Goal: Transaction & Acquisition: Purchase product/service

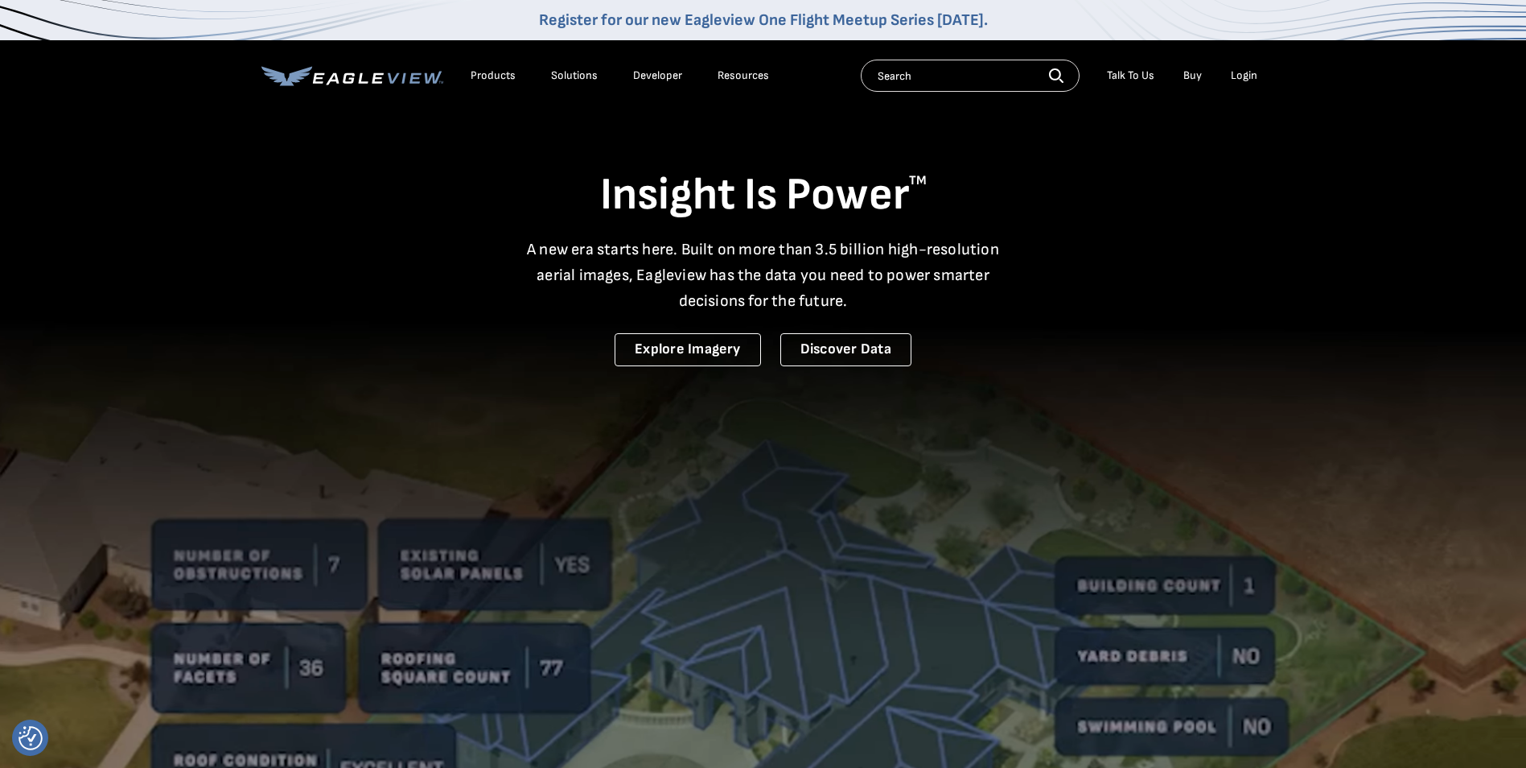
click at [1243, 78] on div "Login" at bounding box center [1244, 75] width 27 height 14
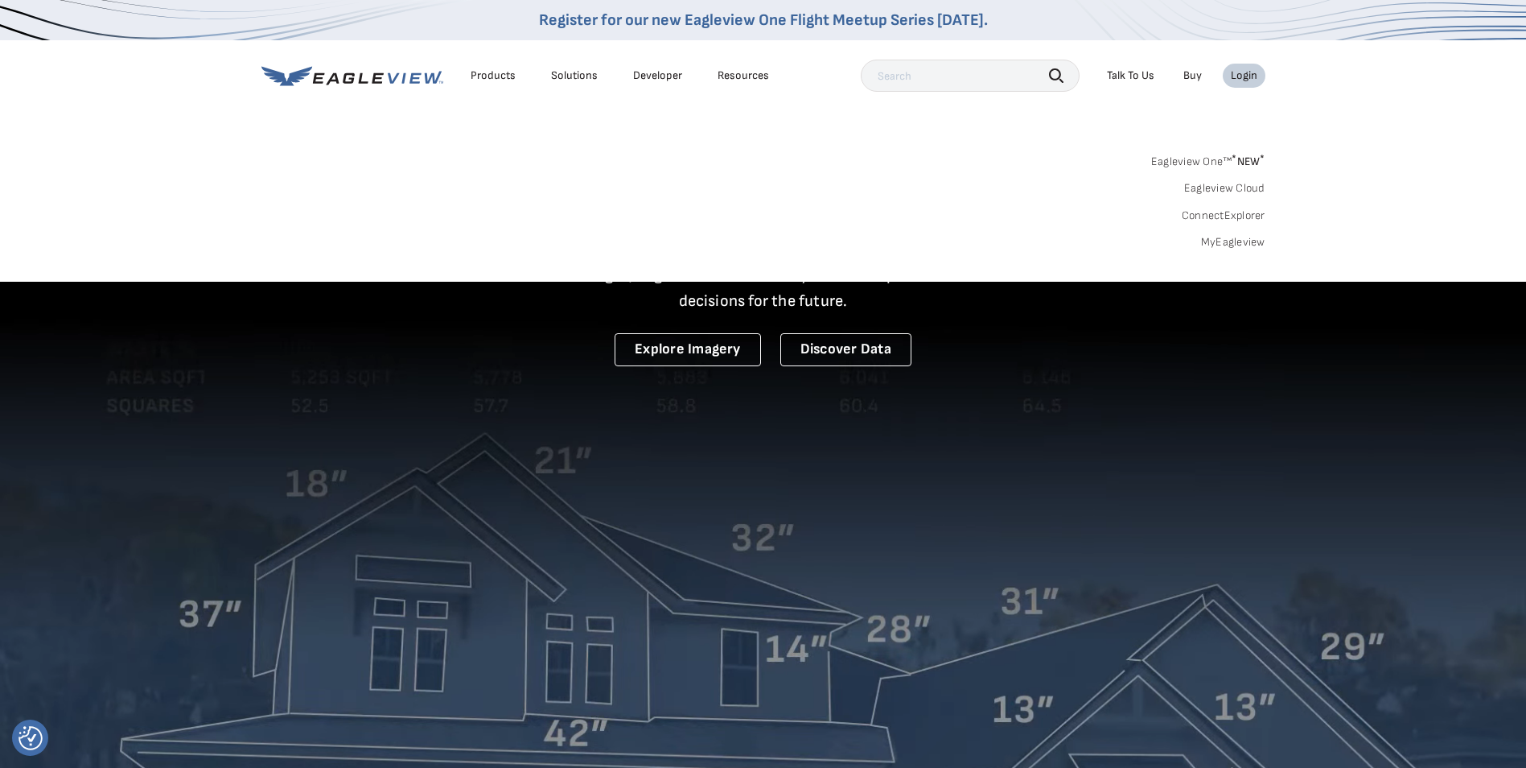
click at [1231, 239] on link "MyEagleview" at bounding box center [1233, 242] width 64 height 14
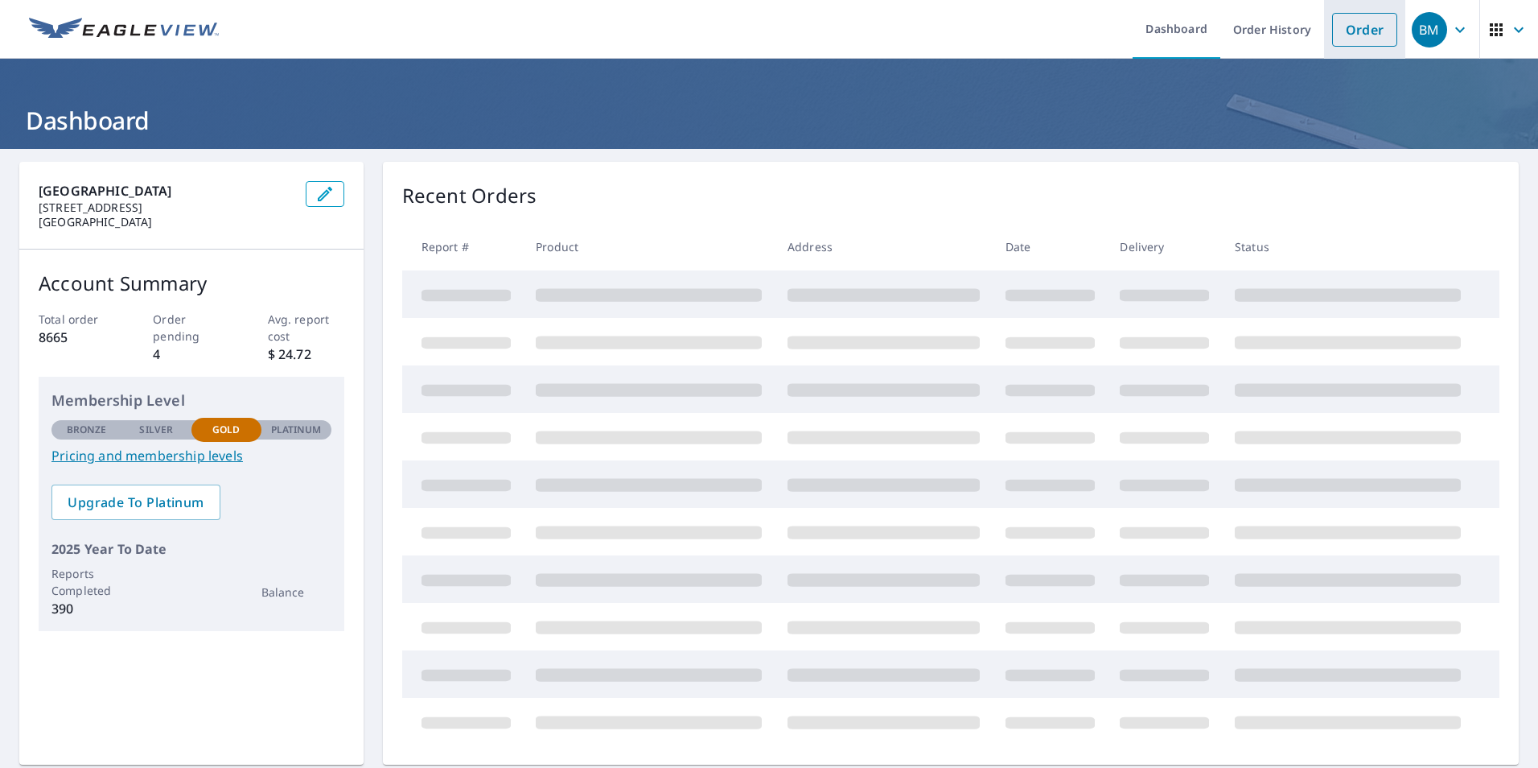
click at [1349, 30] on link "Order" at bounding box center [1364, 30] width 65 height 34
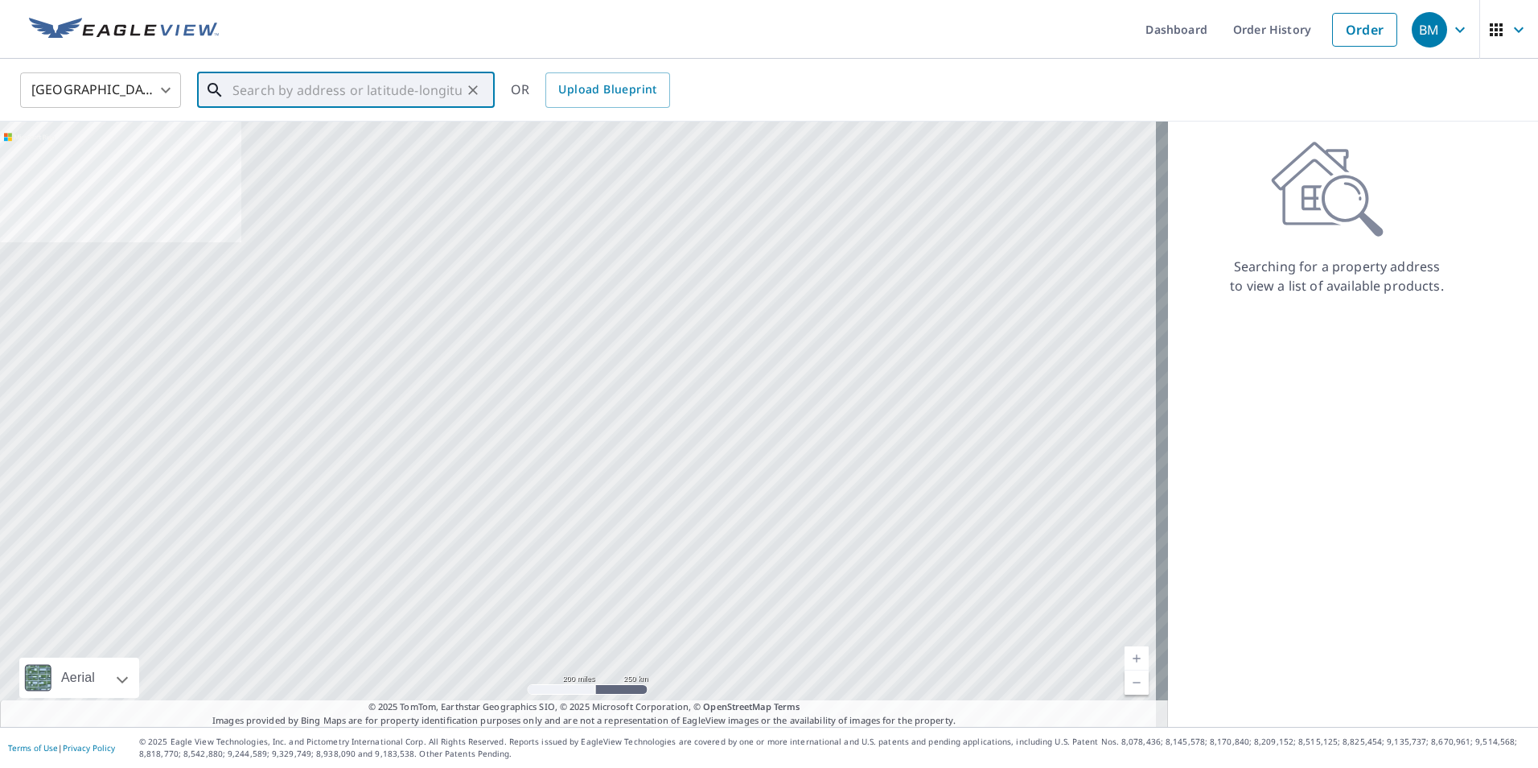
click at [272, 89] on input "text" at bounding box center [347, 90] width 229 height 45
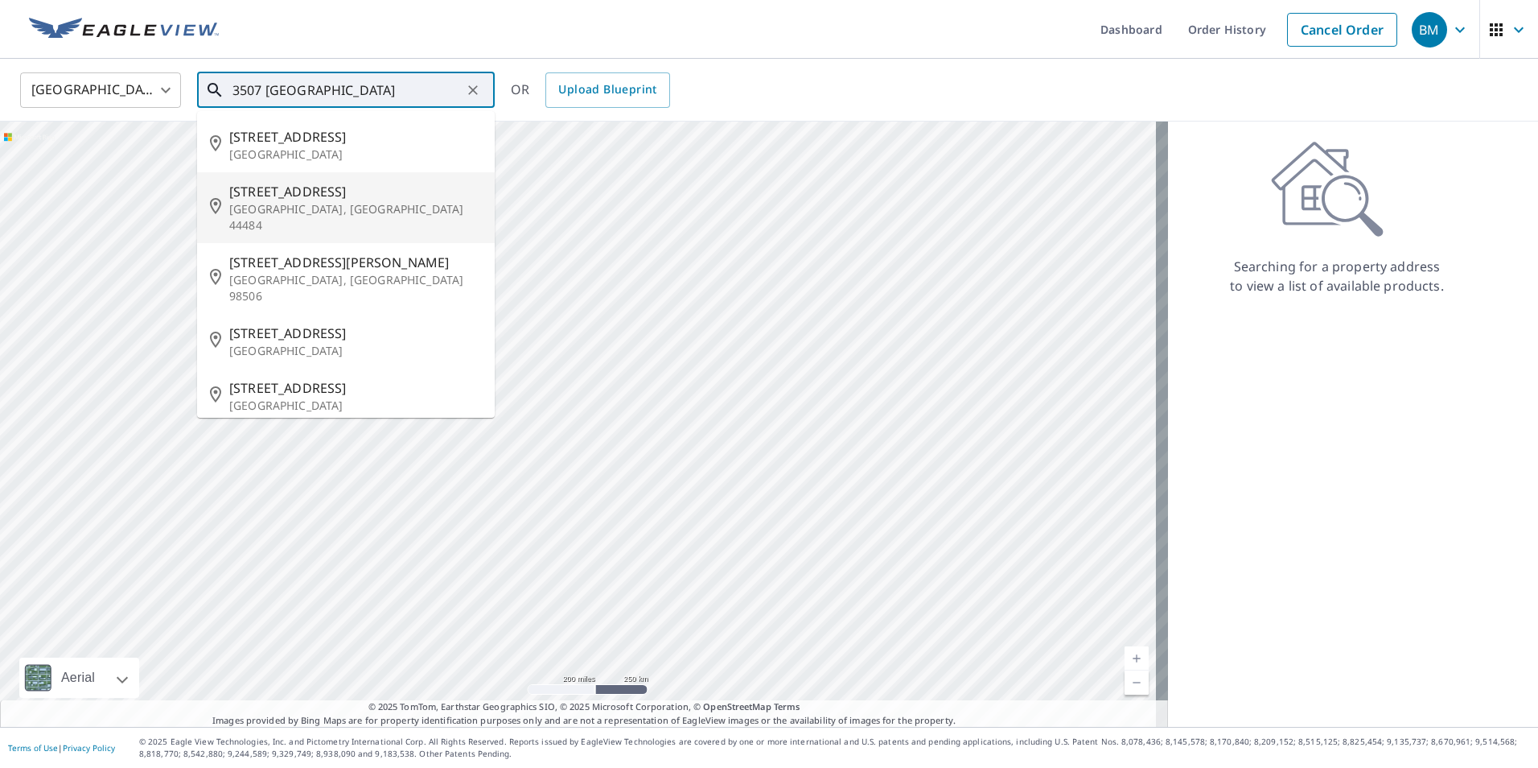
click at [281, 192] on span "[STREET_ADDRESS]" at bounding box center [355, 191] width 253 height 19
type input "[STREET_ADDRESS]"
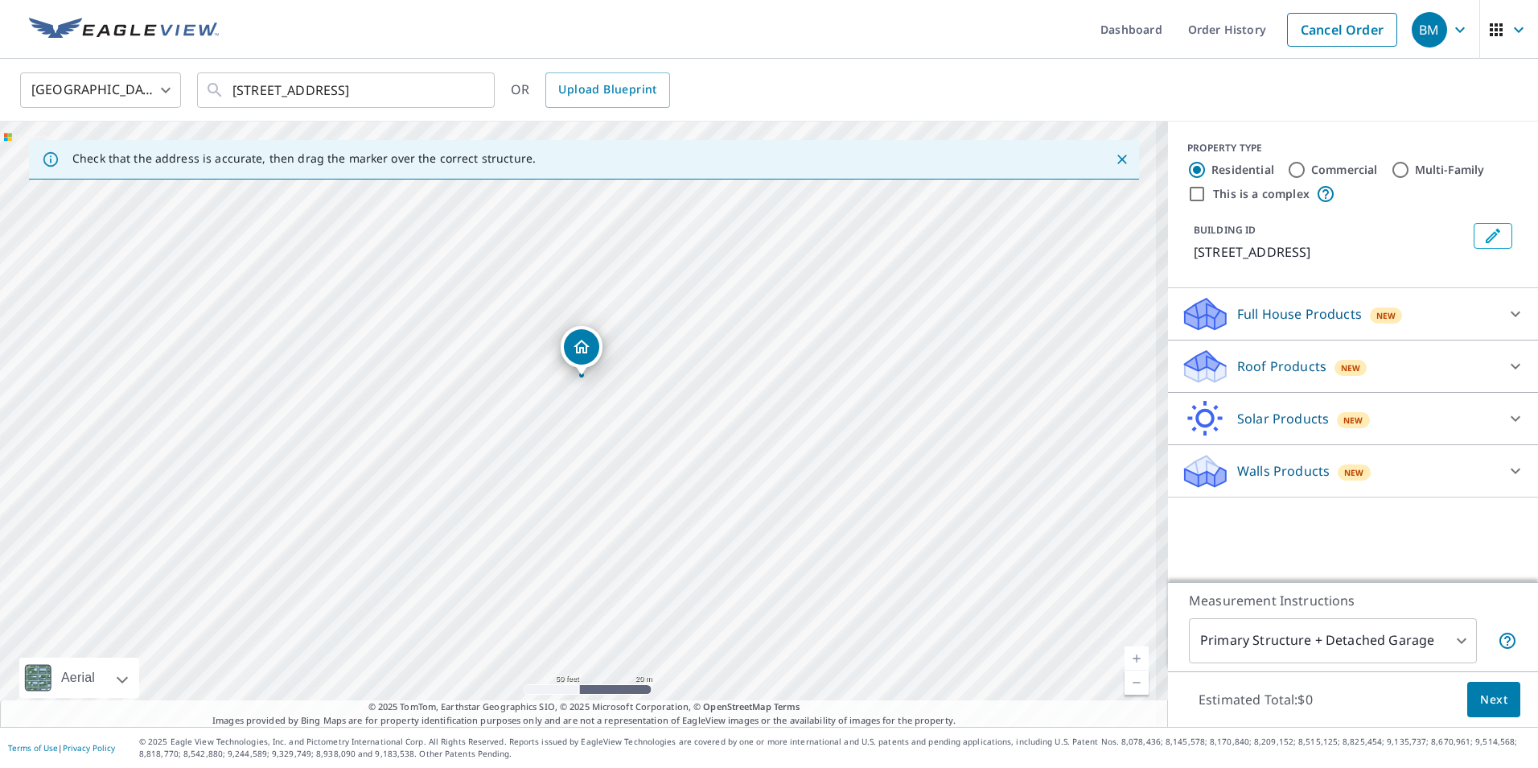
click at [1237, 370] on p "Roof Products" at bounding box center [1281, 365] width 89 height 19
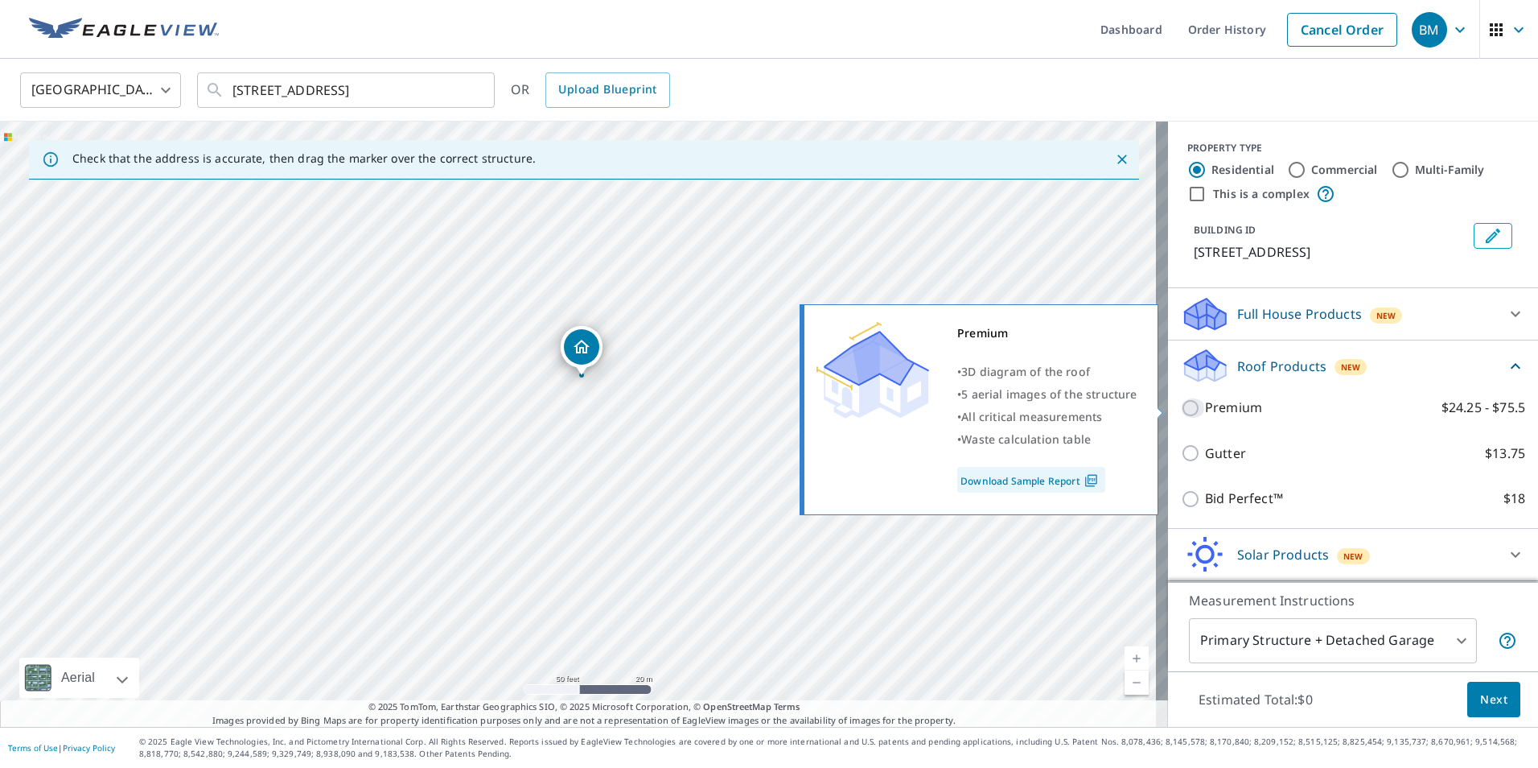
click at [1181, 409] on input "Premium $24.25 - $75.5" at bounding box center [1193, 407] width 24 height 19
checkbox input "true"
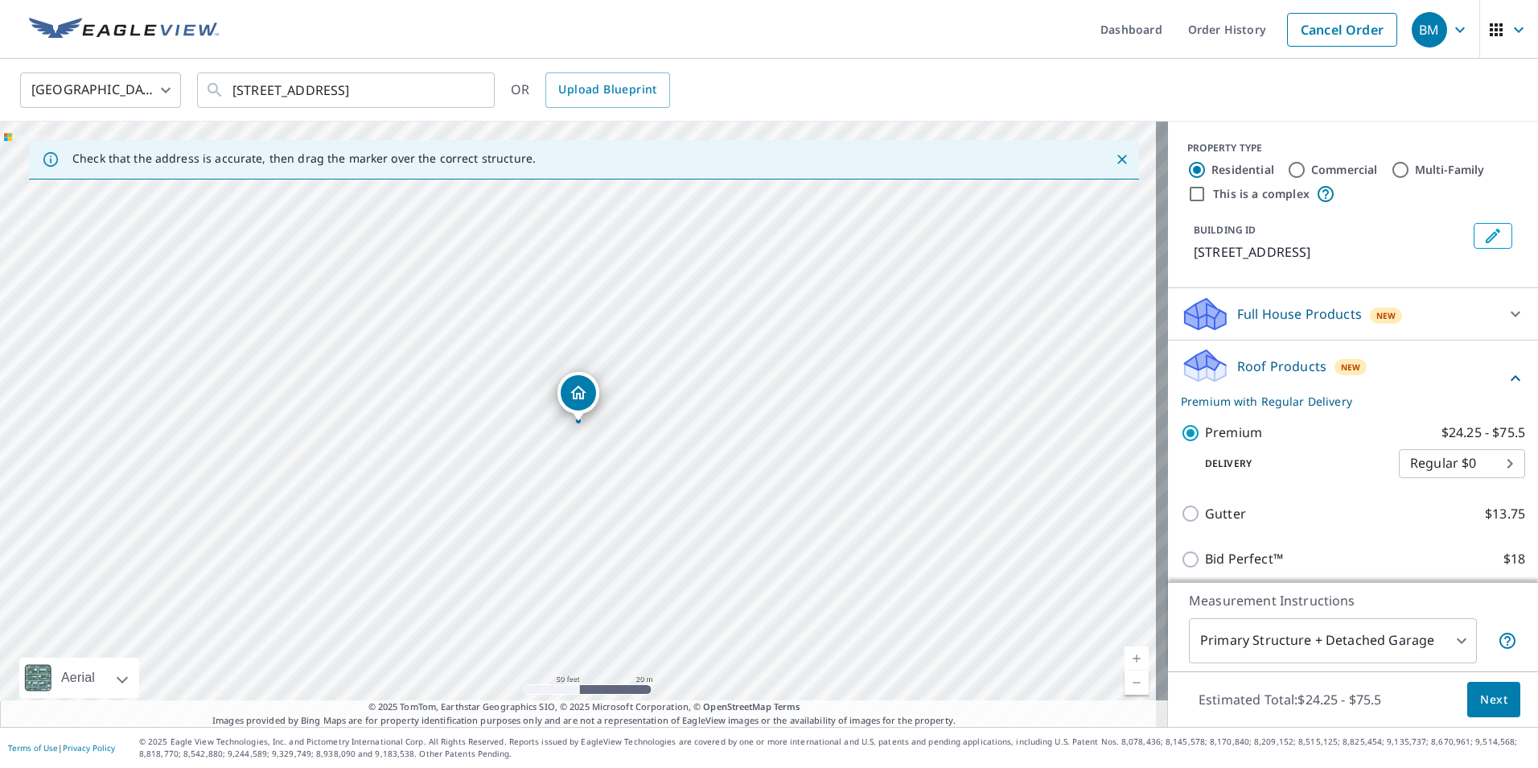
scroll to position [112, 0]
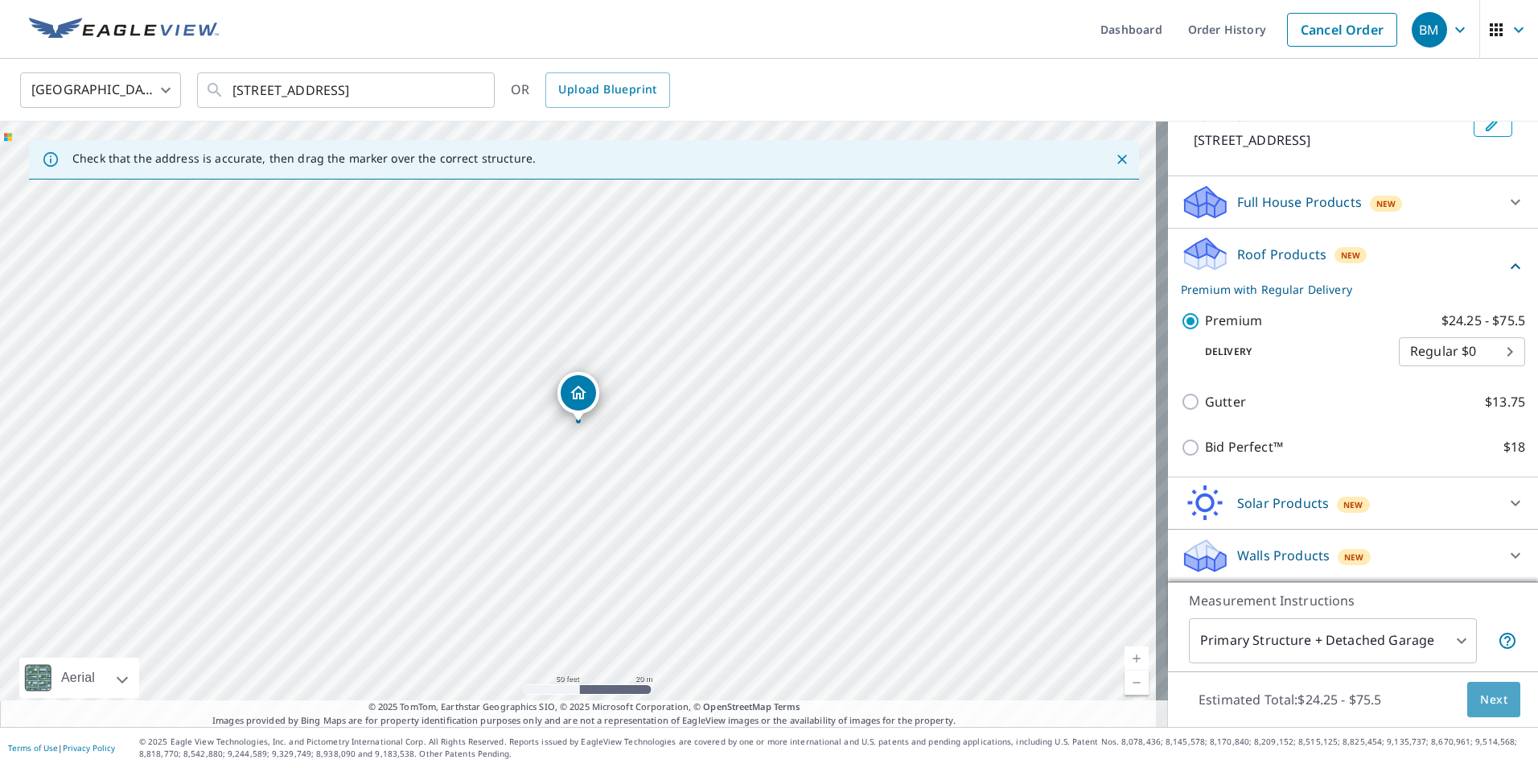
click at [1488, 702] on span "Next" at bounding box center [1493, 700] width 27 height 20
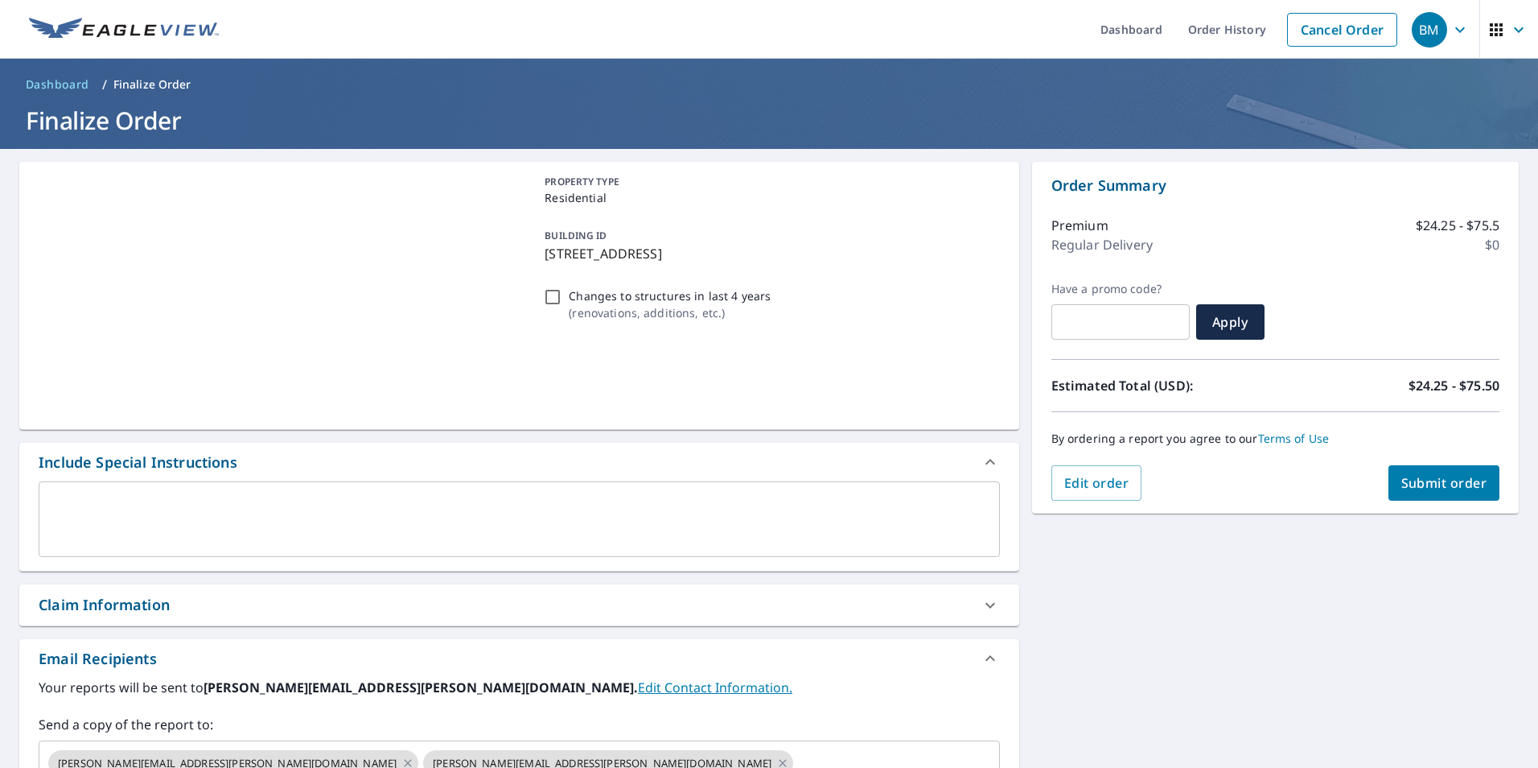
click at [111, 711] on div "Your reports will be sent to [PERSON_NAME][EMAIL_ADDRESS][PERSON_NAME][DOMAIN_N…" at bounding box center [520, 761] width 962 height 169
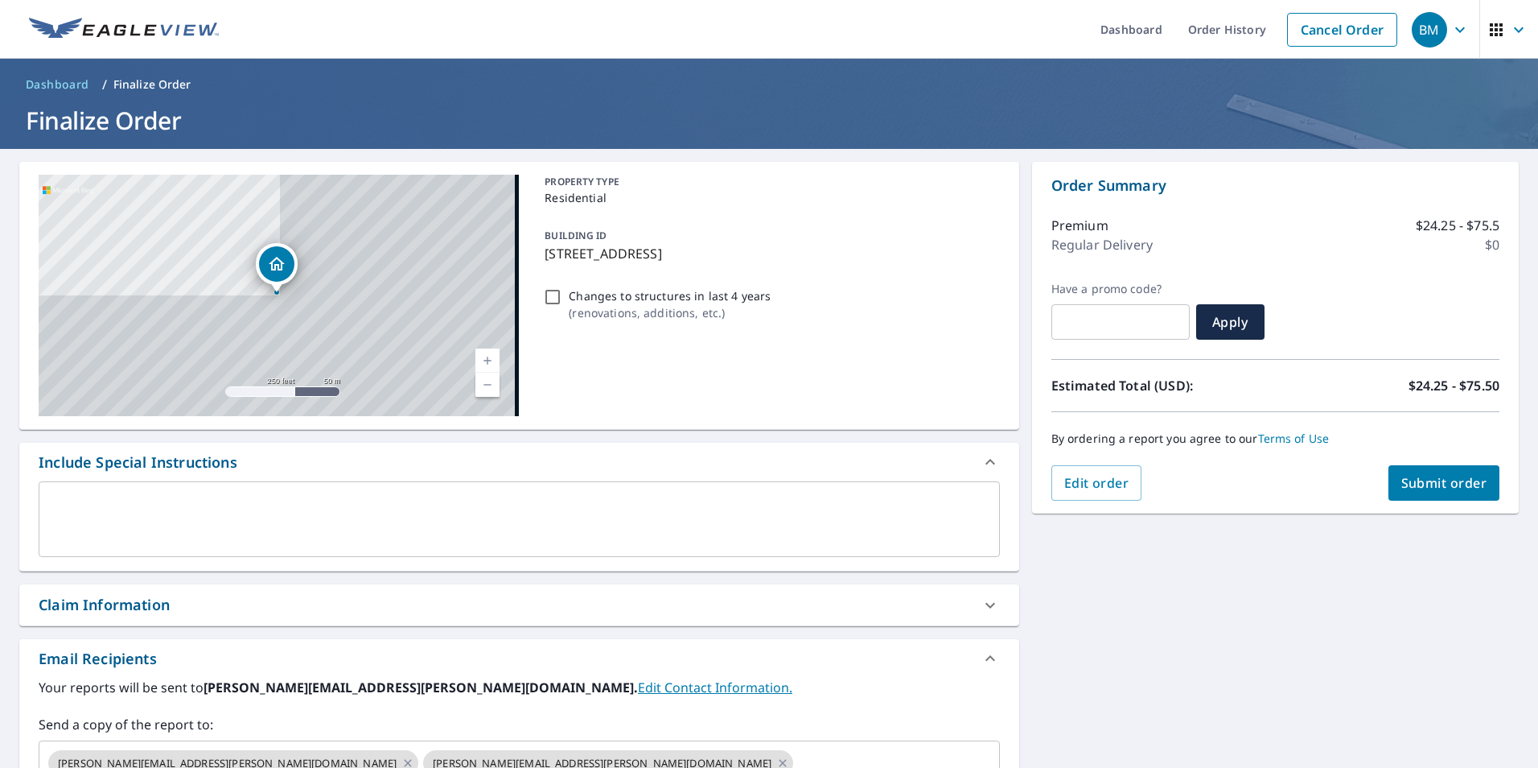
click at [79, 601] on div "Claim Information" at bounding box center [104, 605] width 131 height 22
checkbox input "true"
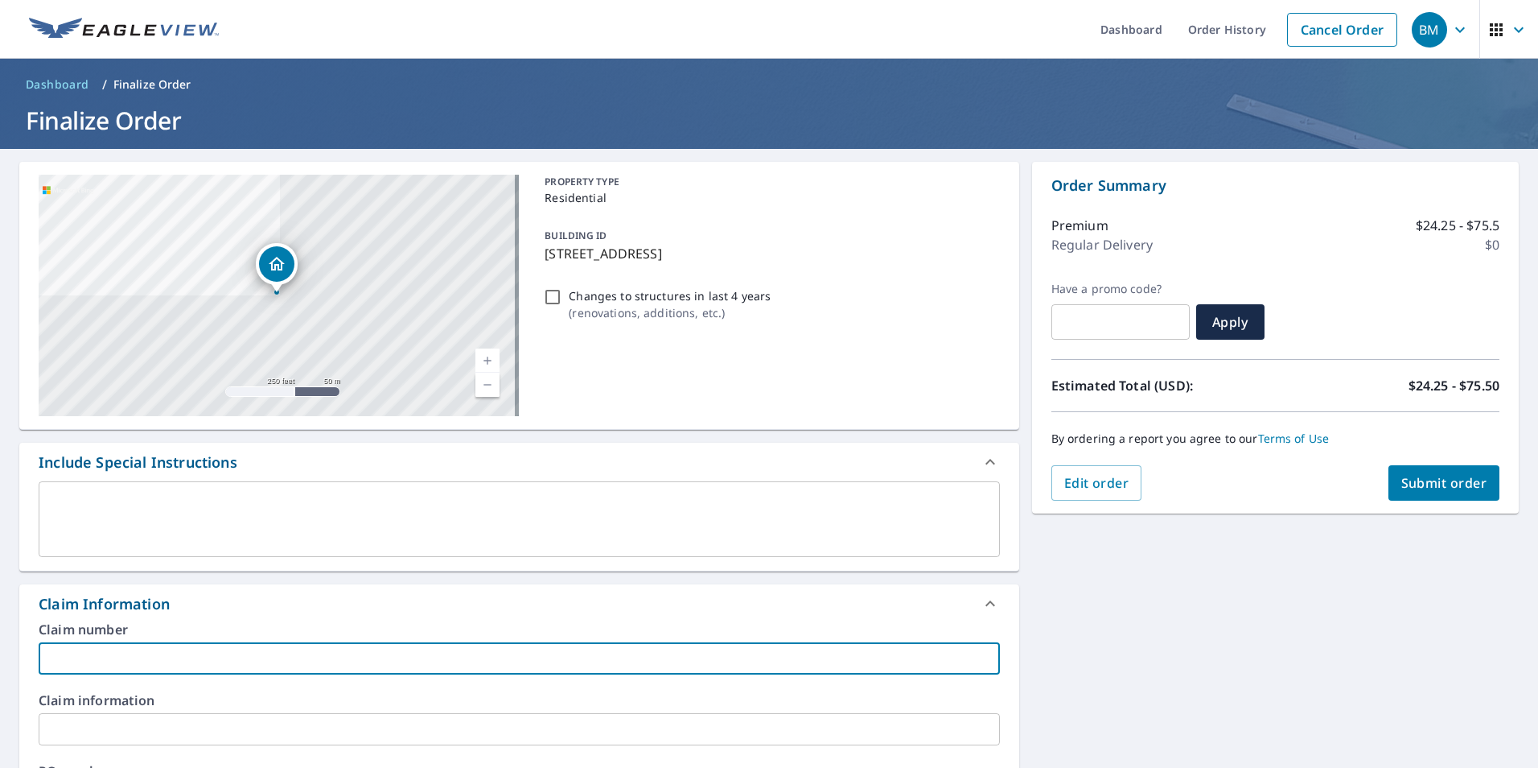
click at [91, 656] on input "text" at bounding box center [520, 658] width 962 height 32
type input "f"
checkbox input "true"
type input "fi"
checkbox input "true"
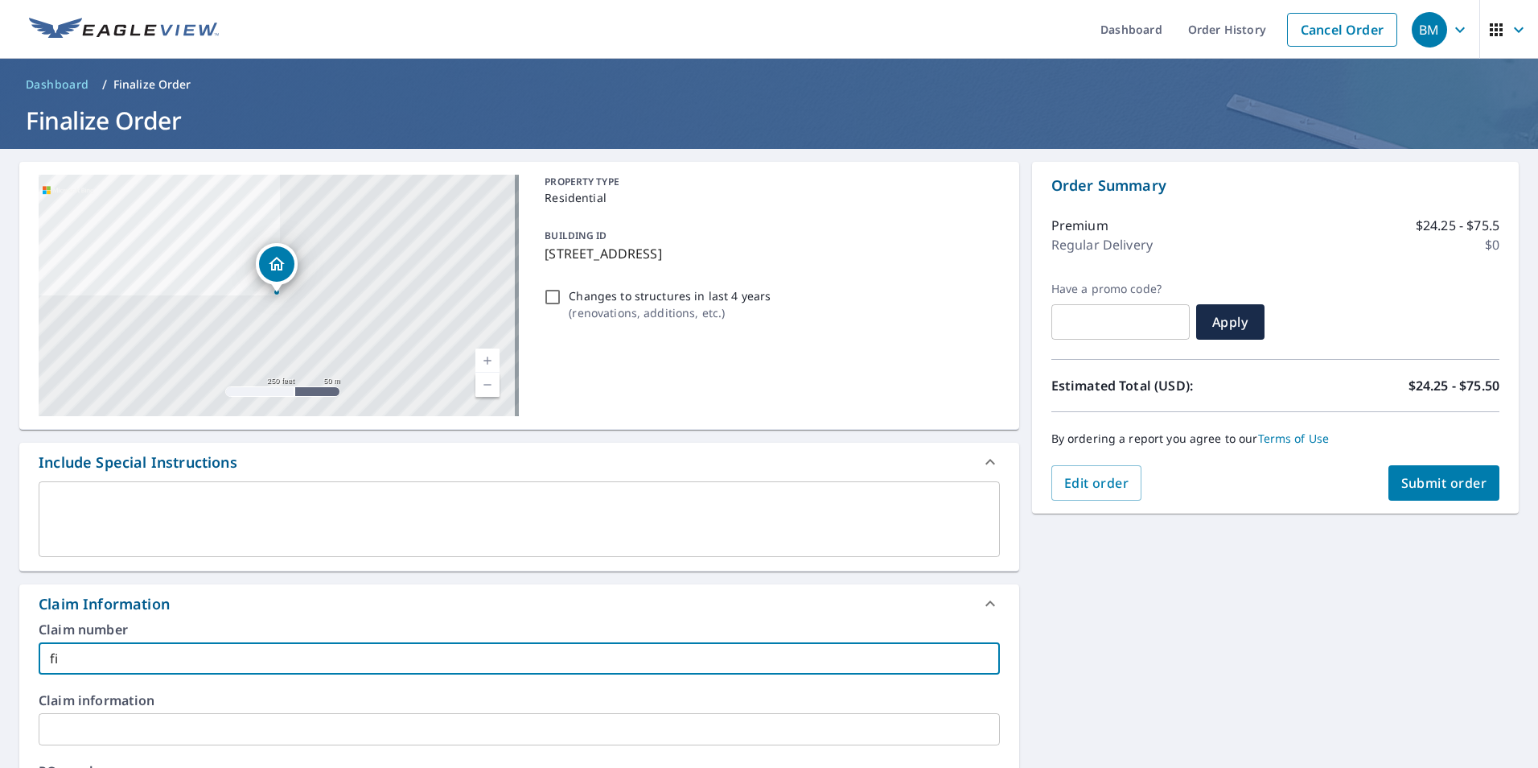
type input "fir"
checkbox input "true"
type input "firs"
checkbox input "true"
type input "first"
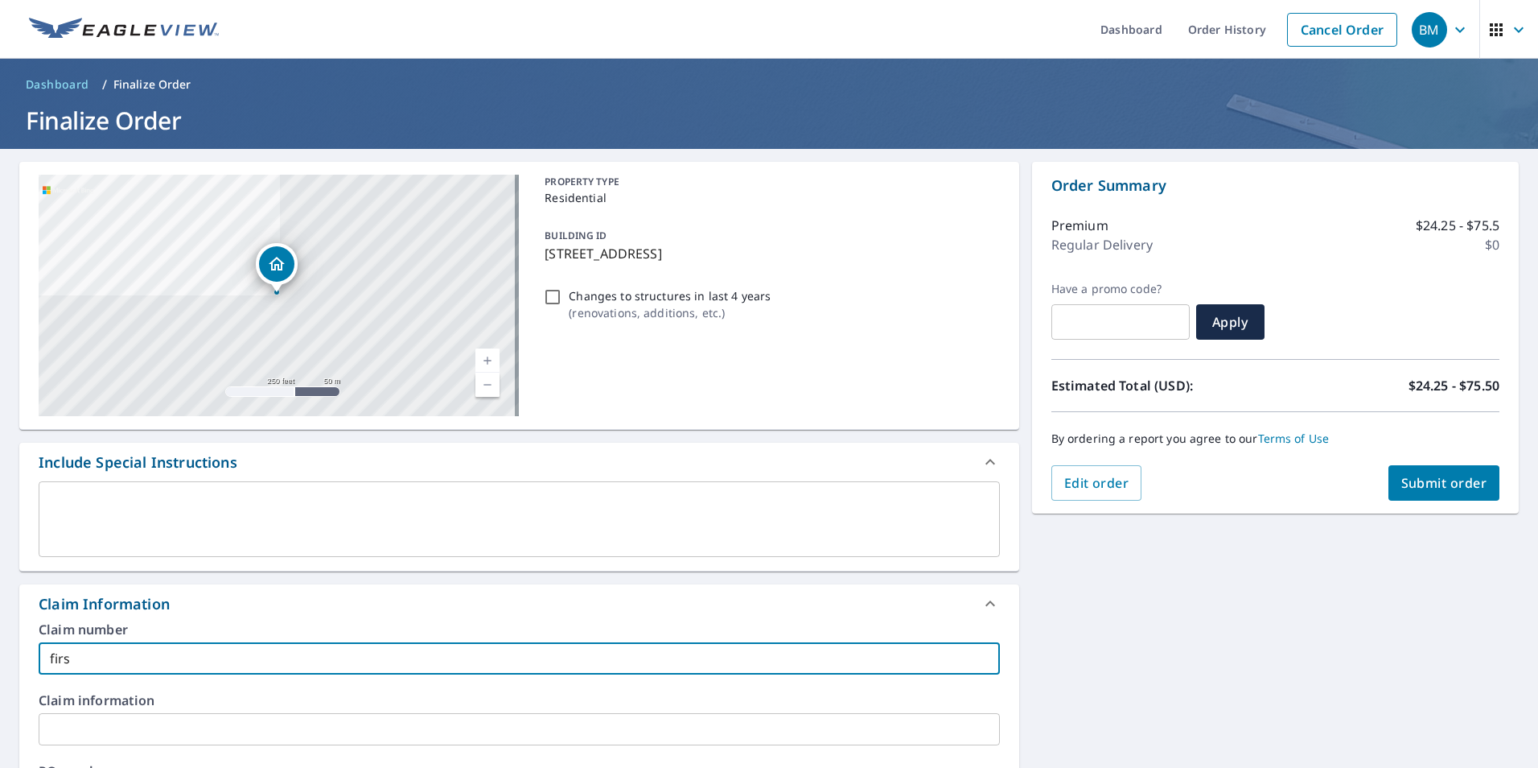
checkbox input "true"
type input "first"
checkbox input "true"
type input "first a"
checkbox input "true"
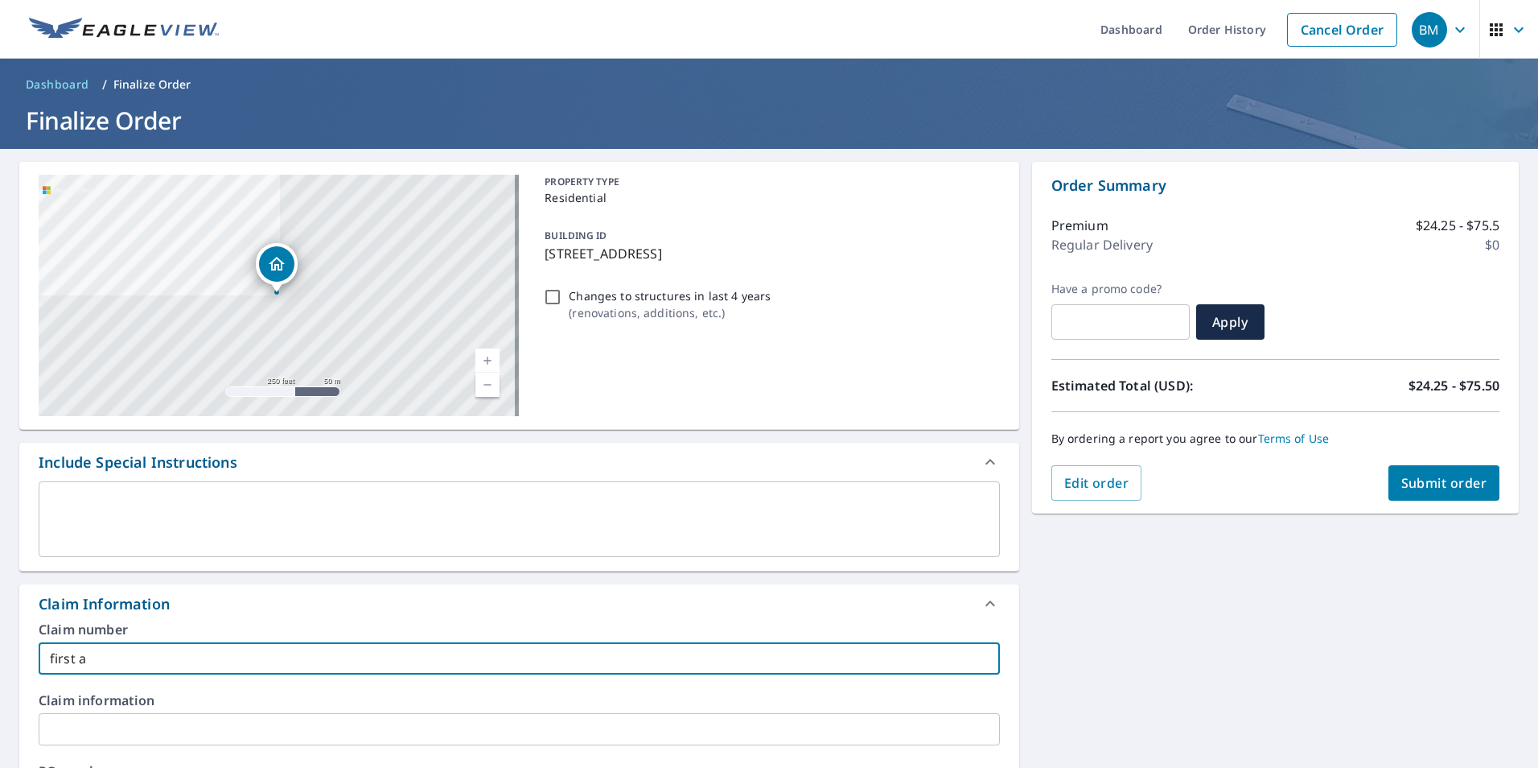
type input "first al"
checkbox input "true"
type input "first ale"
checkbox input "true"
type input "first aler"
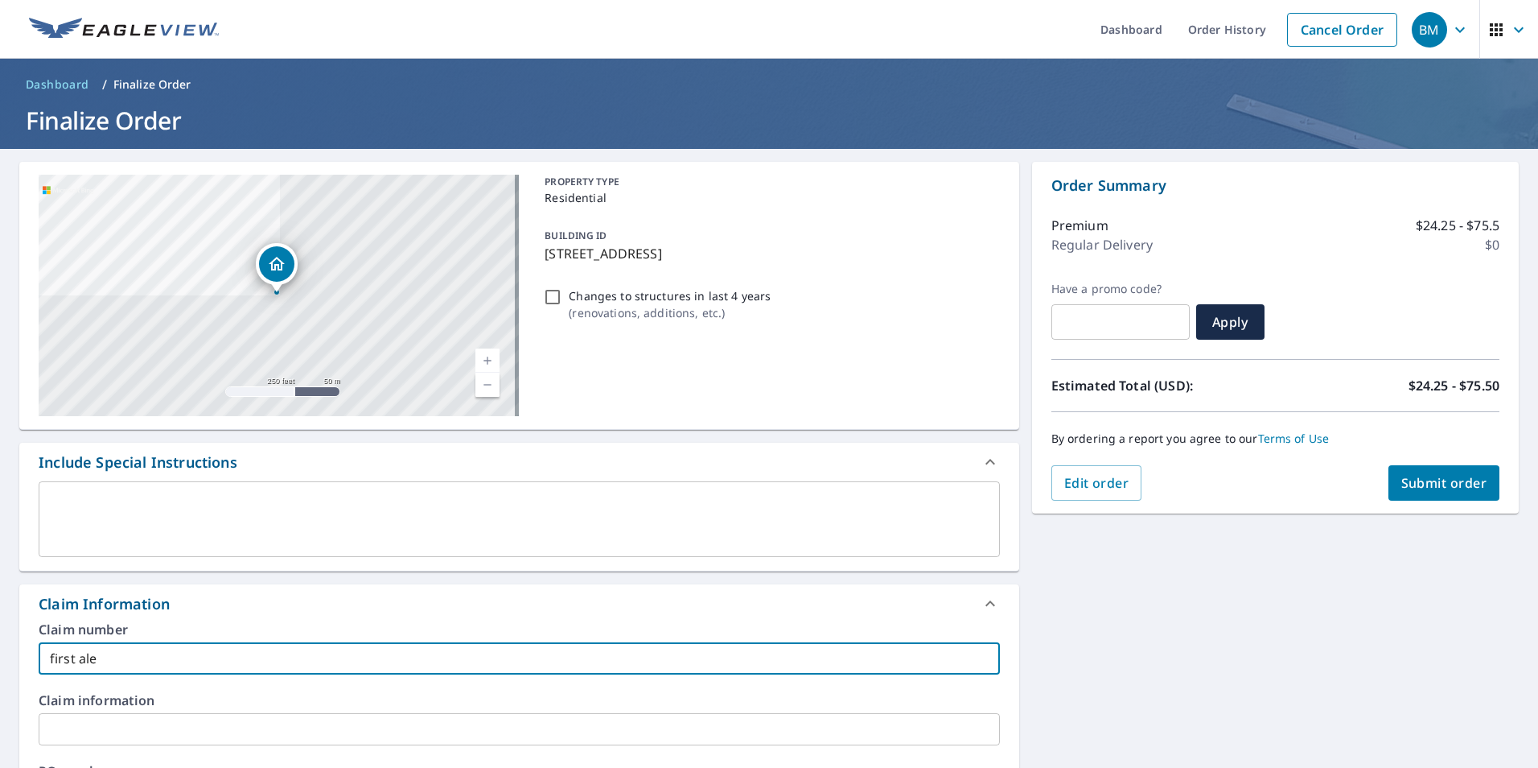
checkbox input "true"
type input "first alert"
checkbox input "true"
type input "first alert"
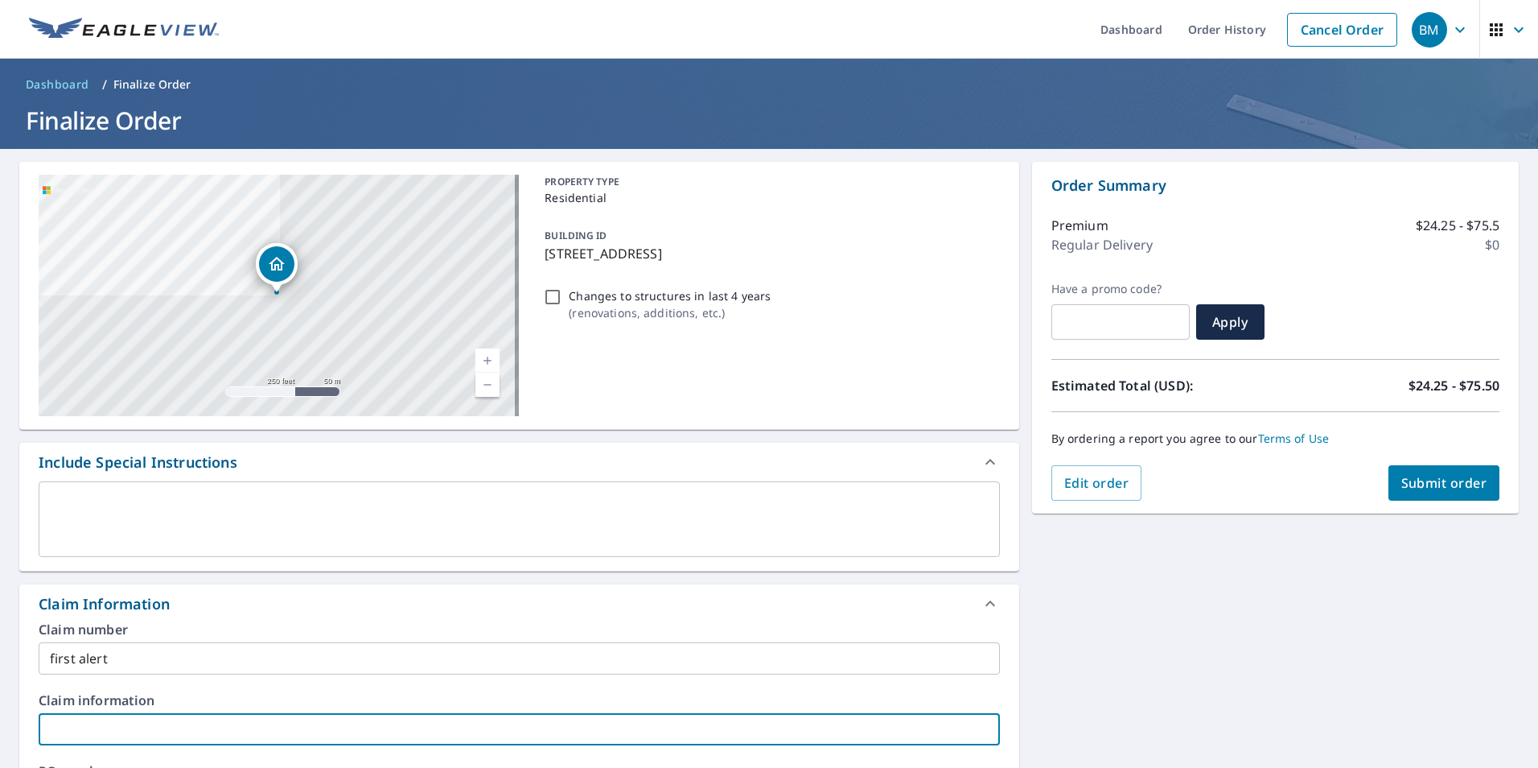
type input "f"
checkbox input "true"
type input "fi"
checkbox input "true"
type input "fir"
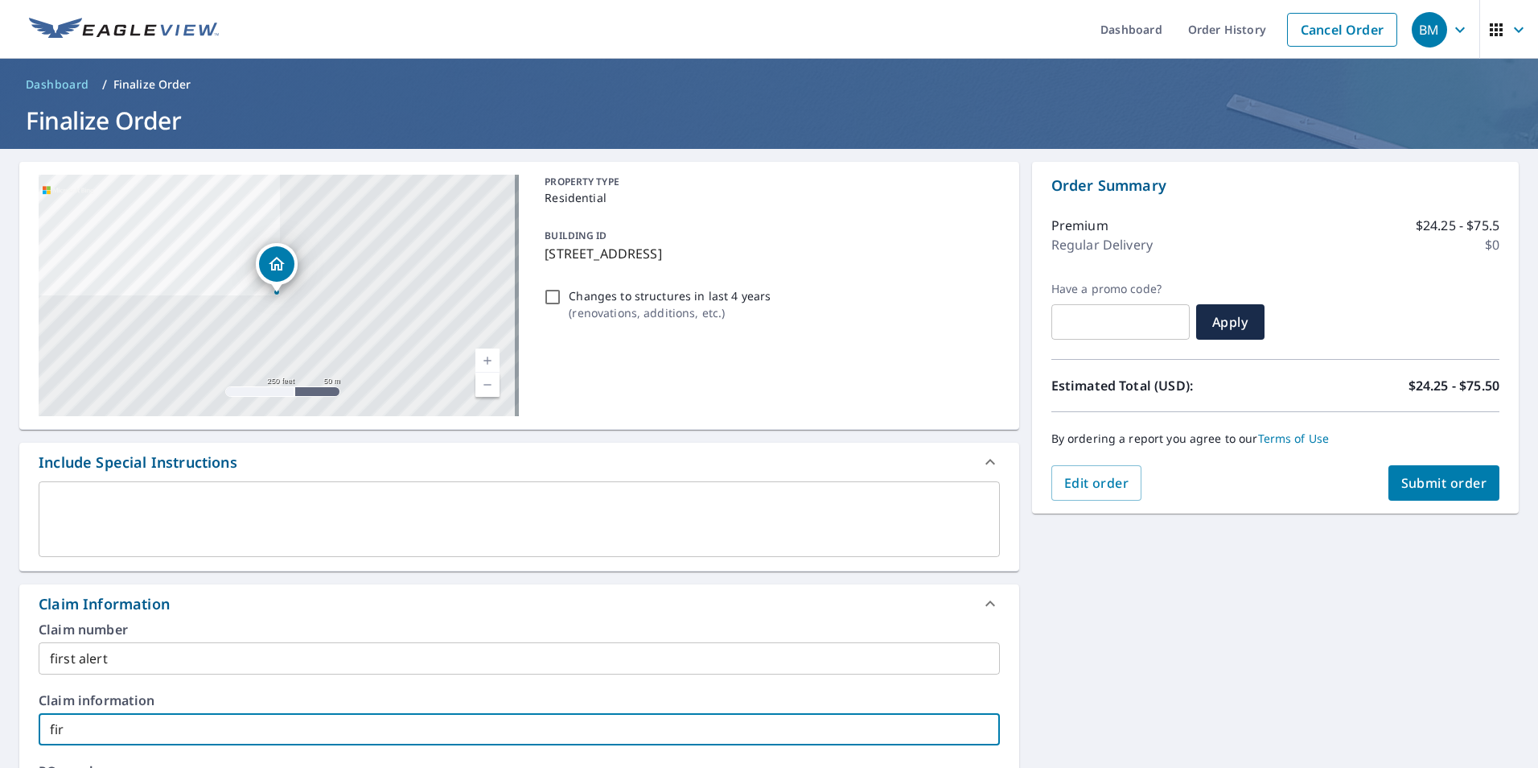
checkbox input "true"
type input "firs"
checkbox input "true"
type input "first"
checkbox input "true"
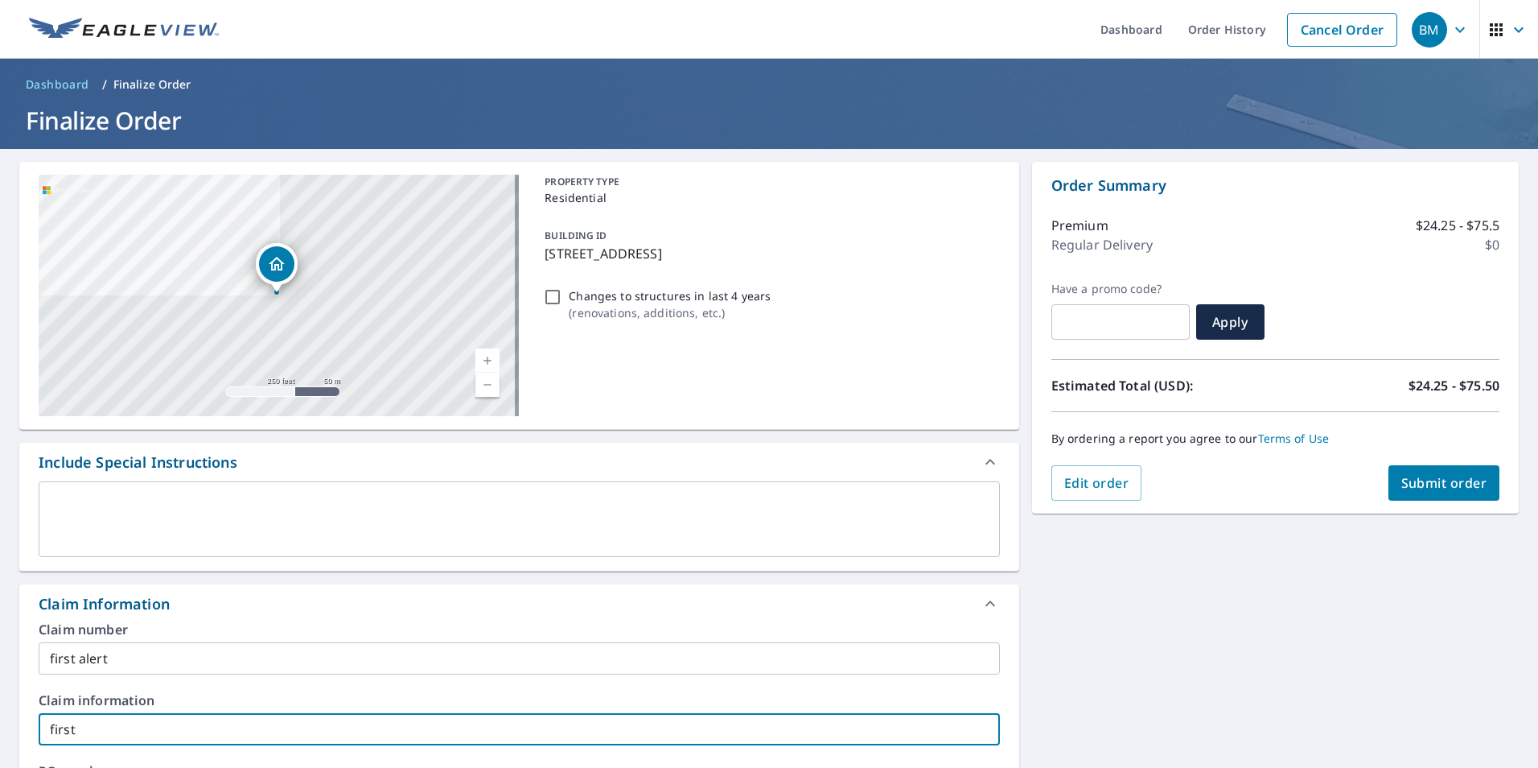
type input "first"
checkbox input "true"
type input "first a"
checkbox input "true"
type input "first al"
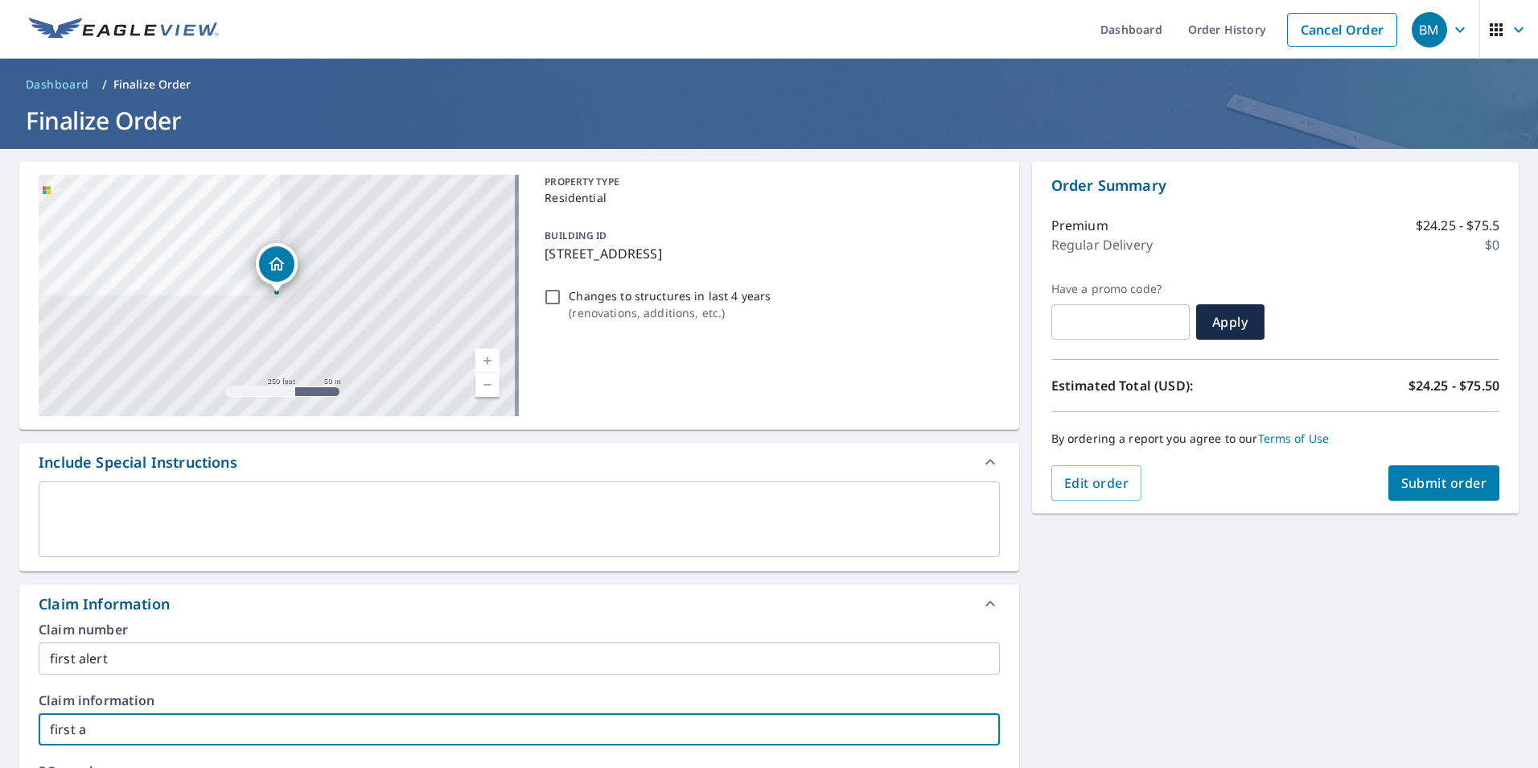
checkbox input "true"
type input "first ale"
checkbox input "true"
type input "first aler"
checkbox input "true"
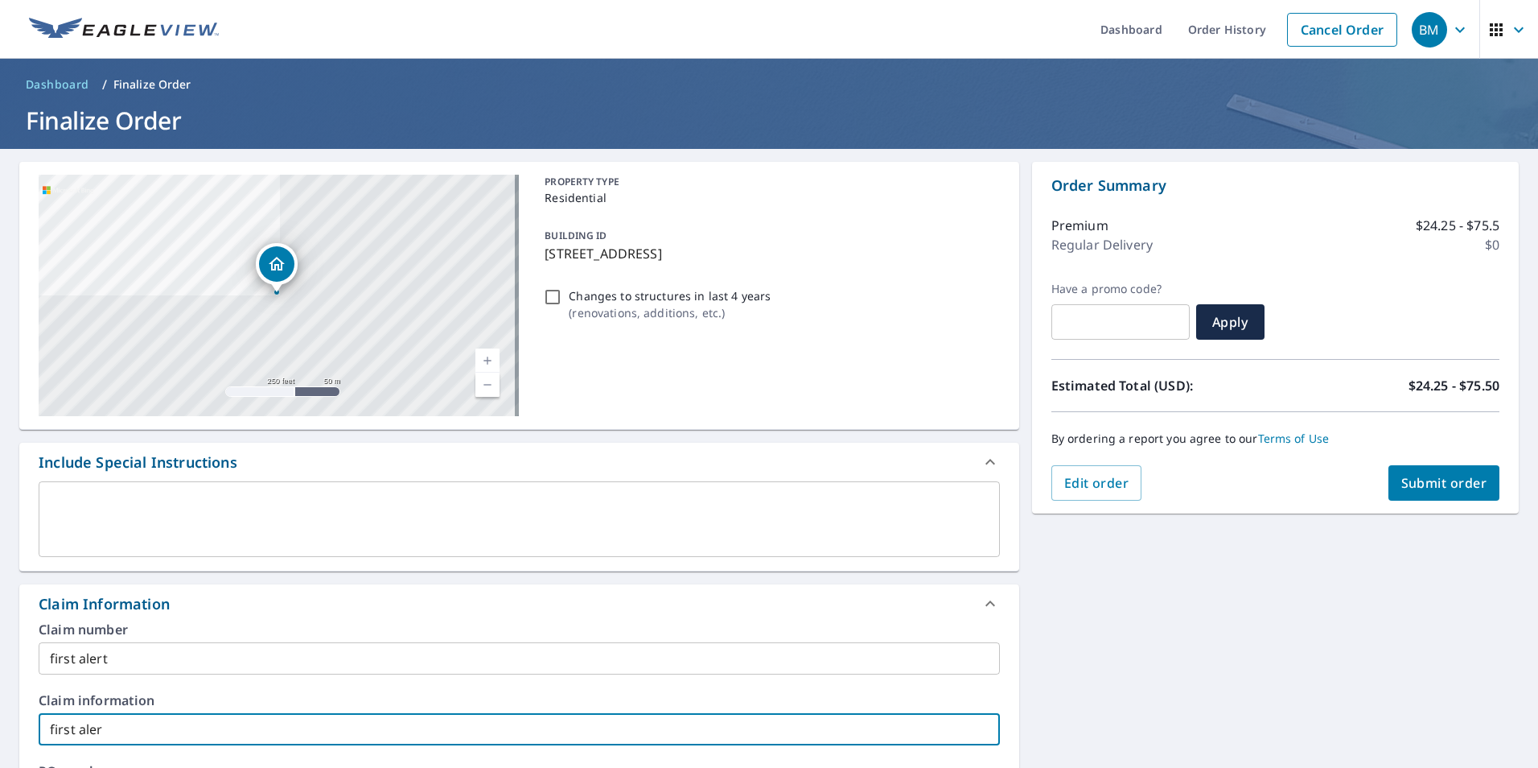
type input "first alert"
checkbox input "true"
type input "first alert"
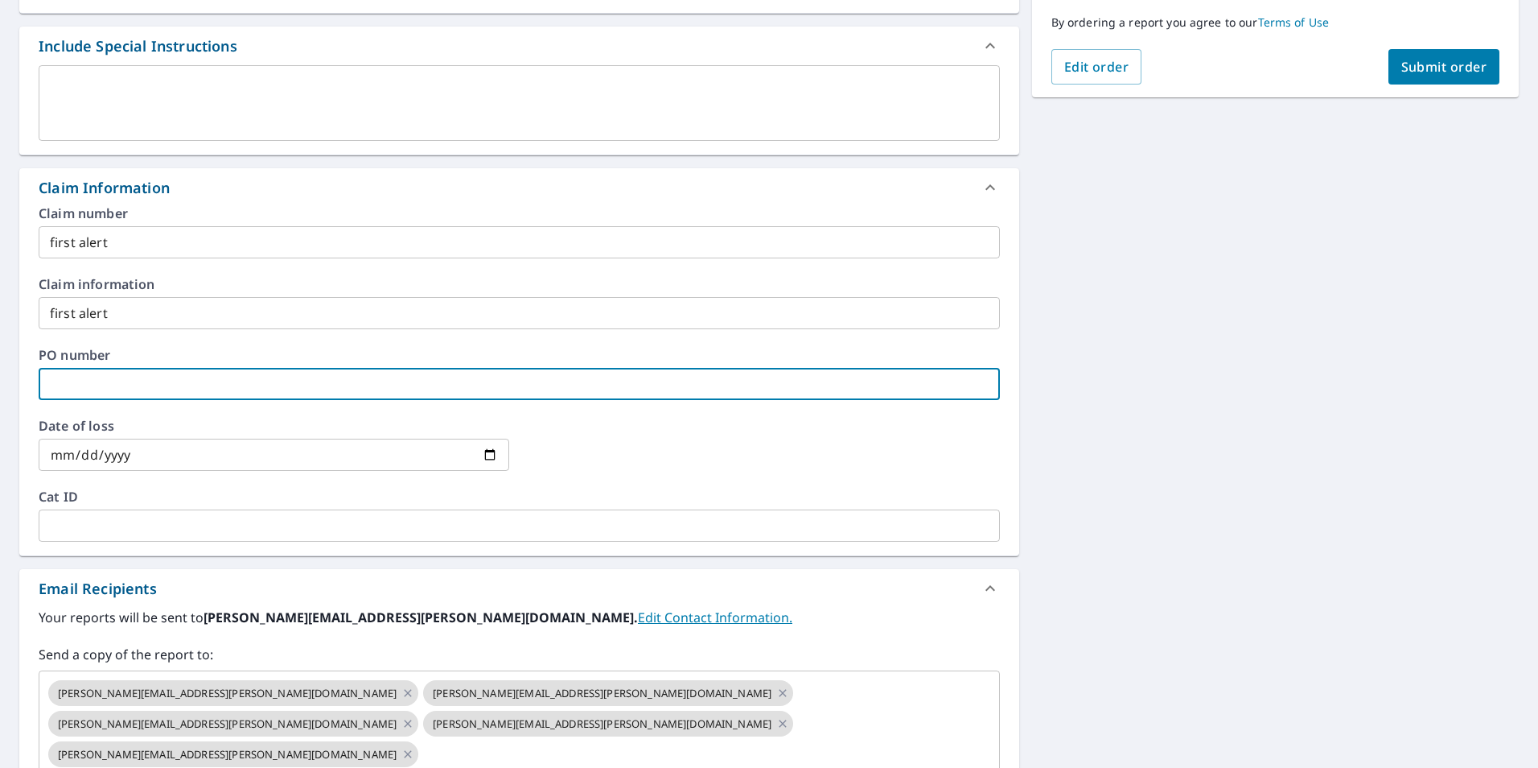
type input "f"
checkbox input "true"
type input "fi"
checkbox input "true"
type input "fir"
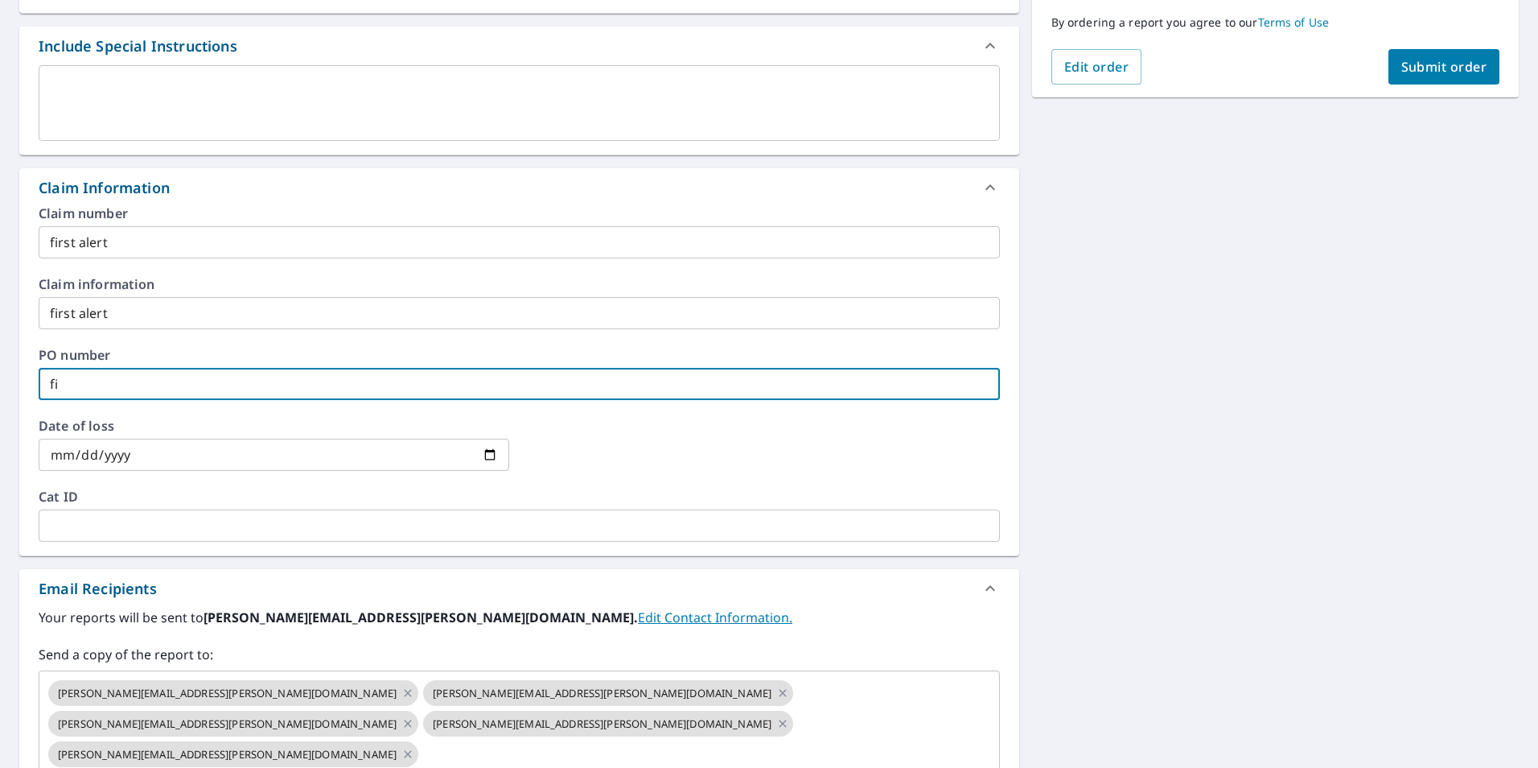
checkbox input "true"
type input "firs"
checkbox input "true"
type input "first"
checkbox input "true"
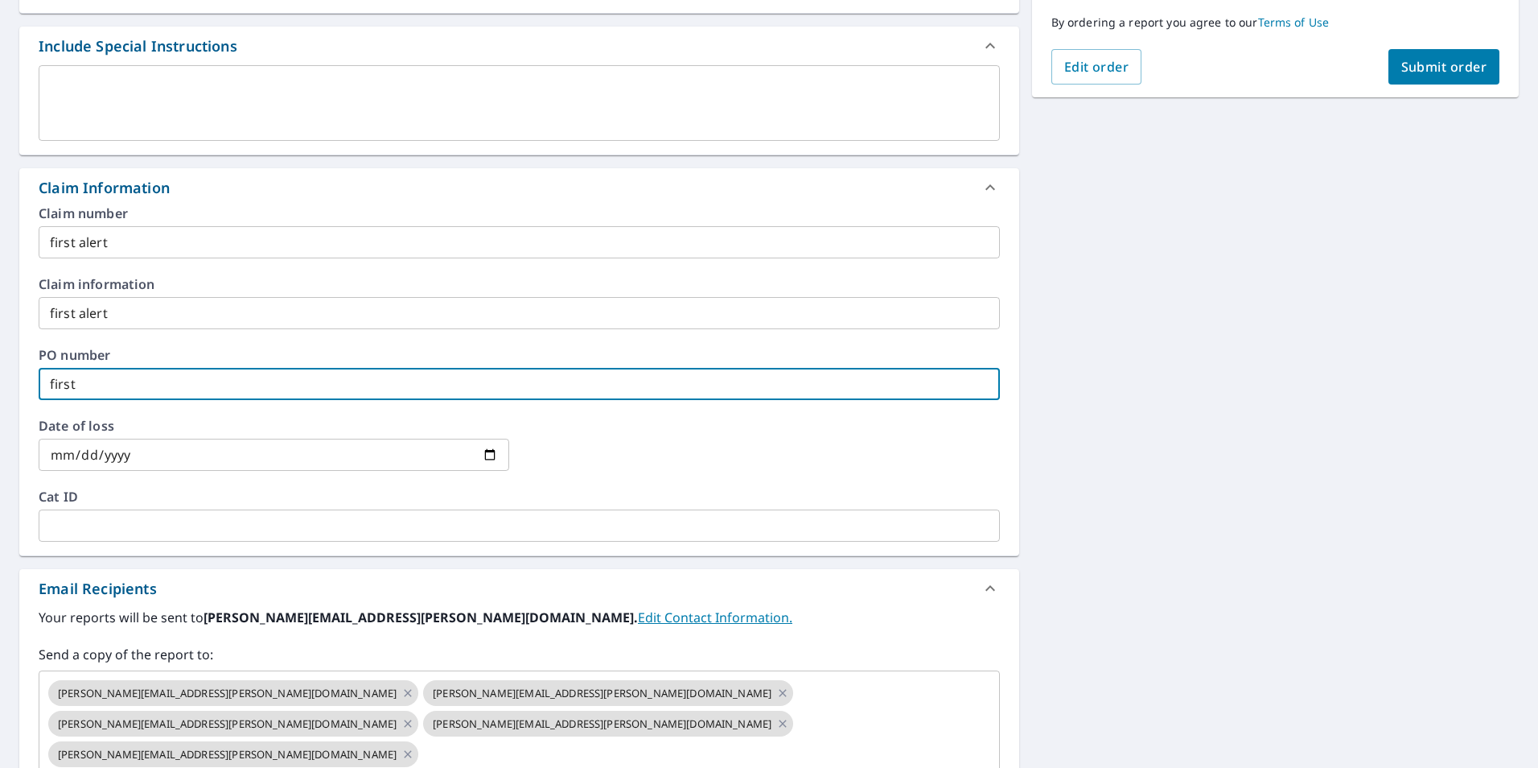
type input "first"
checkbox input "true"
type input "first a"
checkbox input "true"
type input "first al"
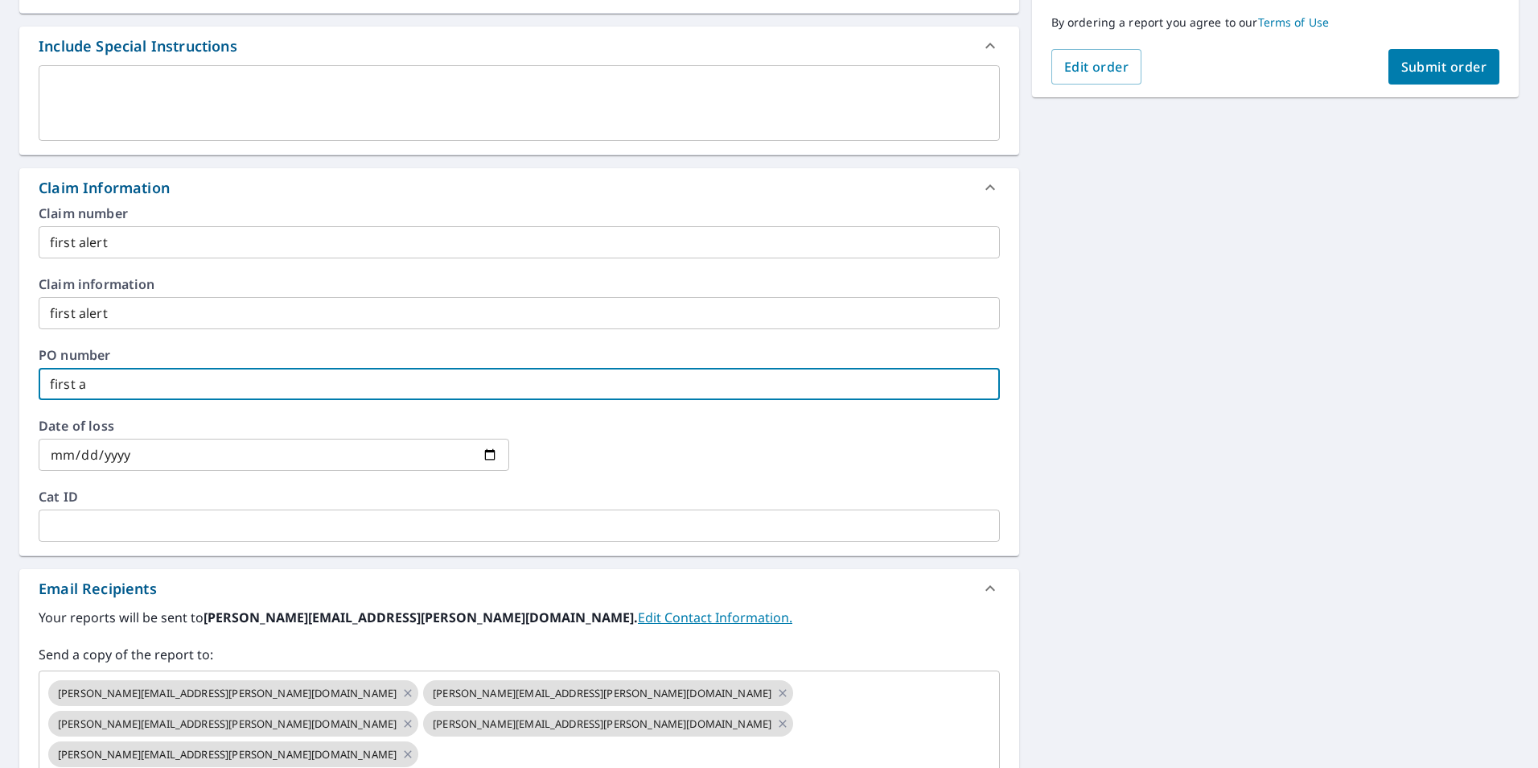
checkbox input "true"
type input "first ale"
checkbox input "true"
type input "first aler"
checkbox input "true"
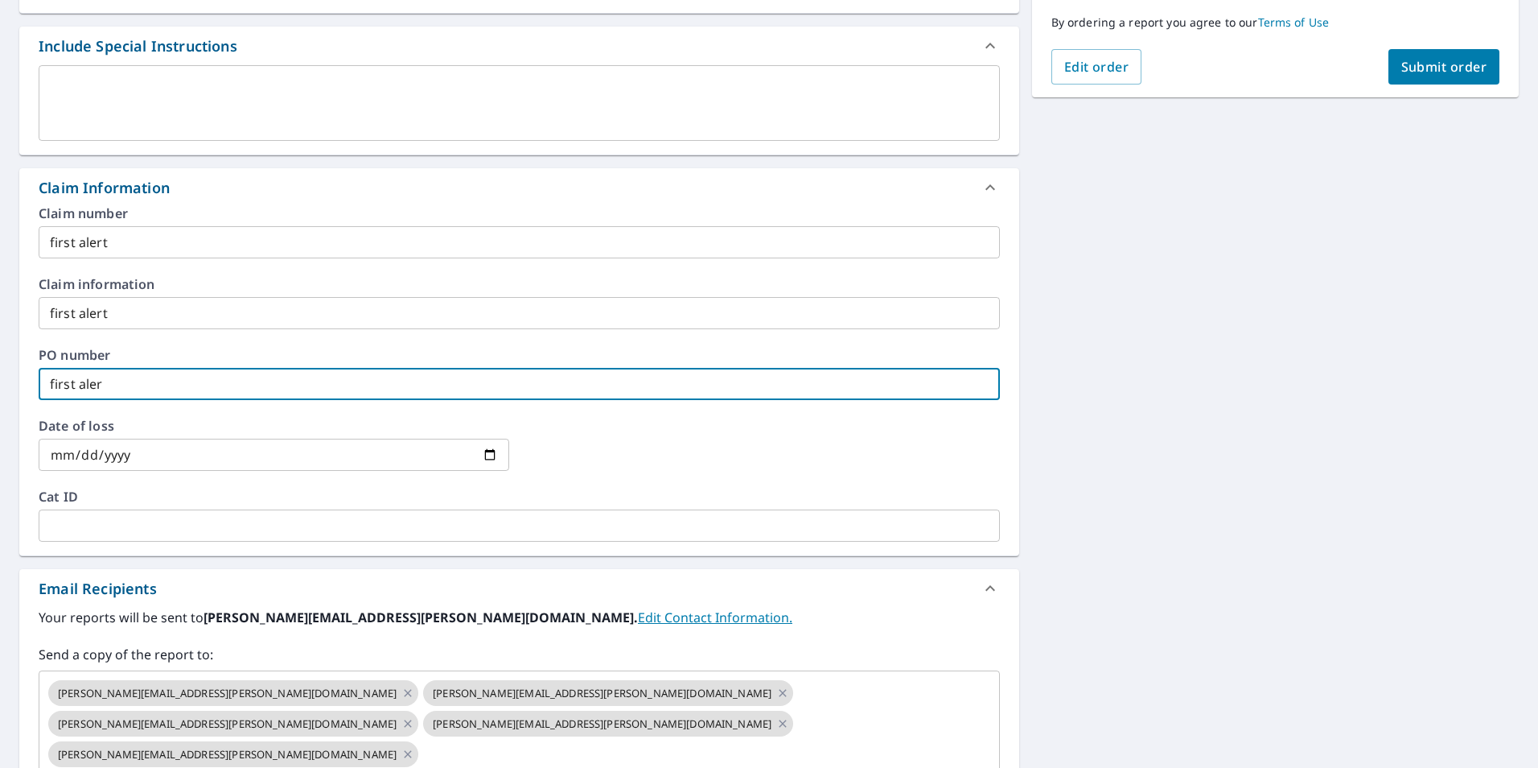
type input "first alert"
checkbox input "true"
type input "first alert"
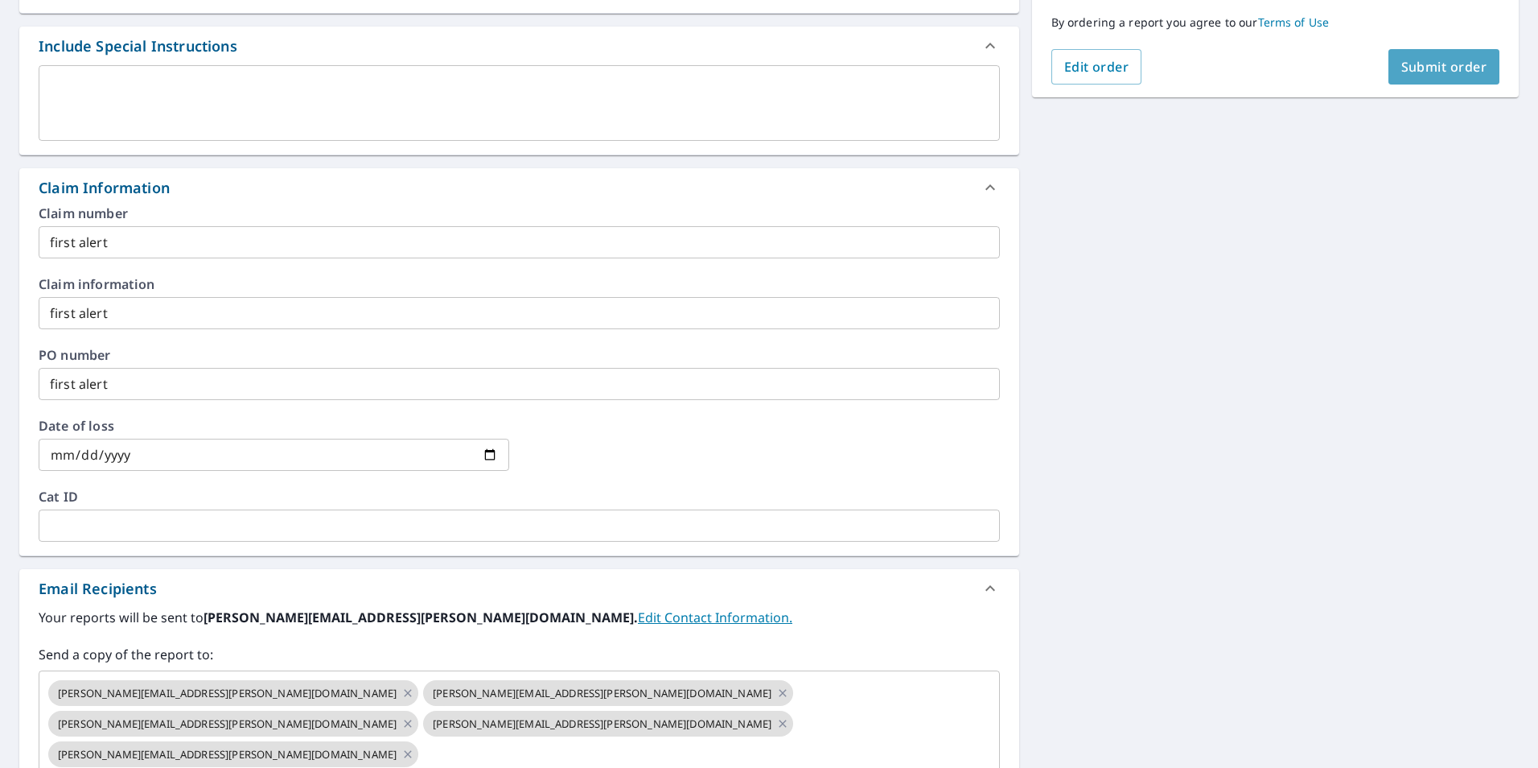
click at [1418, 68] on span "Submit order" at bounding box center [1445, 67] width 86 height 18
checkbox input "true"
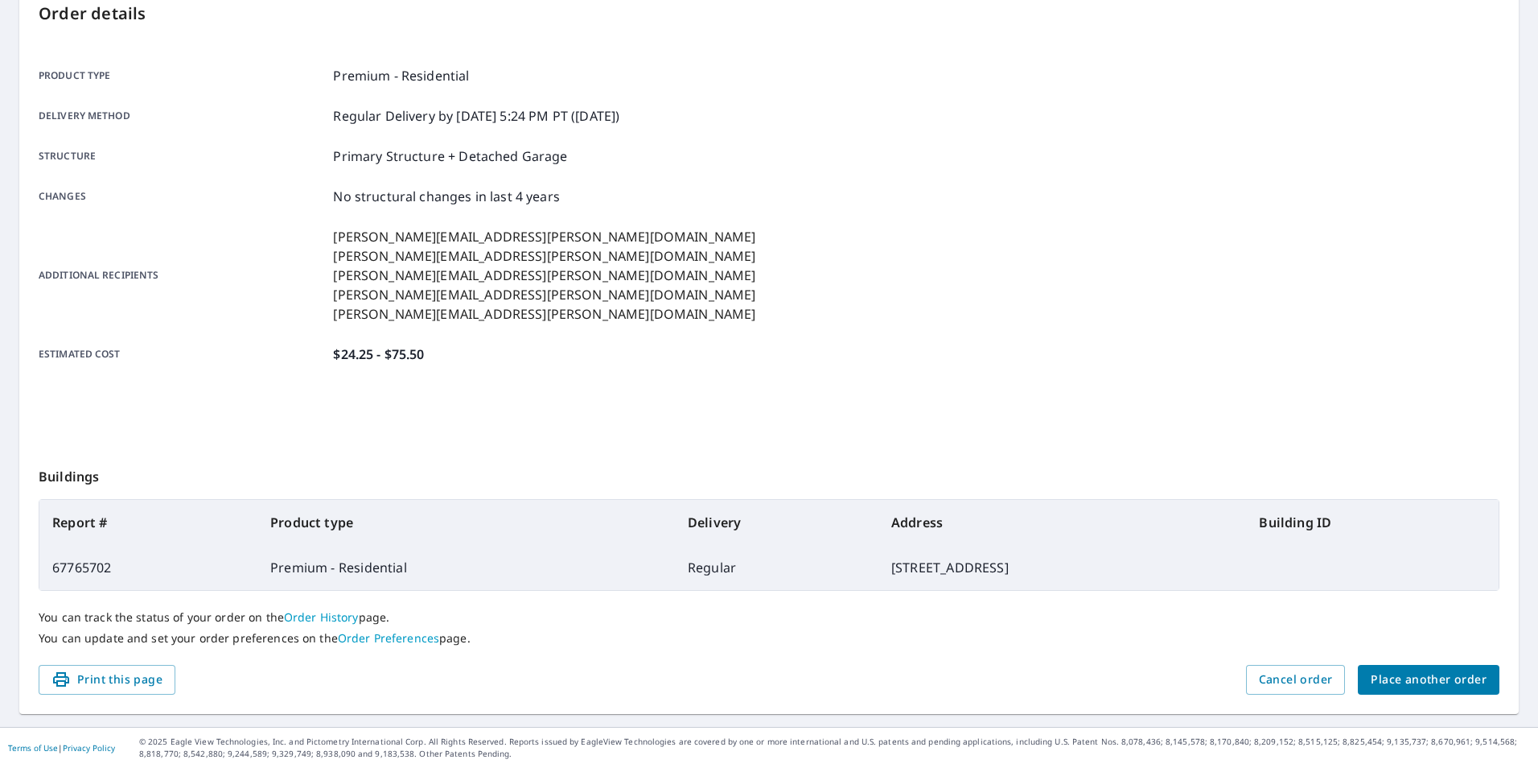
scroll to position [179, 0]
